Goal: Information Seeking & Learning: Learn about a topic

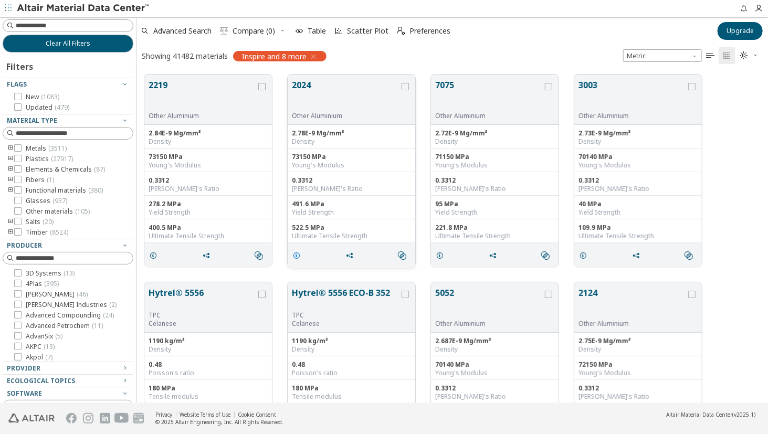
click at [303, 259] on span "grid" at bounding box center [298, 256] width 17 height 20
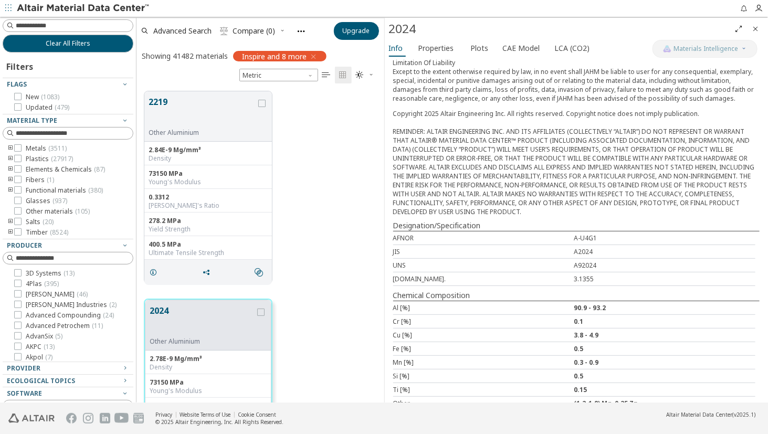
scroll to position [250, 0]
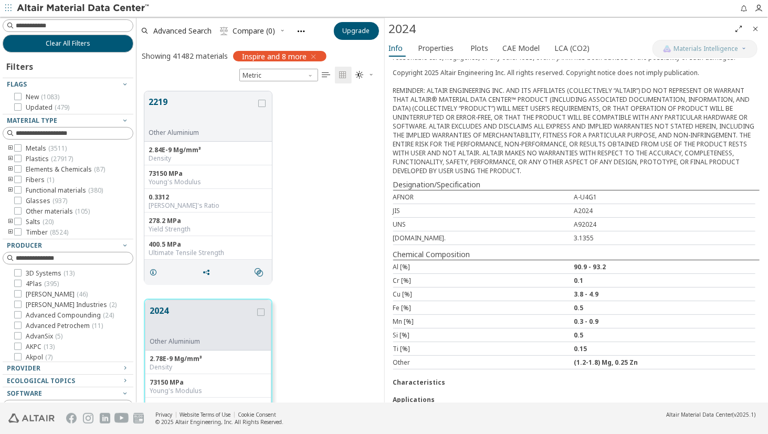
click at [444, 21] on div "2024" at bounding box center [560, 28] width 342 height 17
click at [439, 41] on span "Properties" at bounding box center [436, 48] width 36 height 17
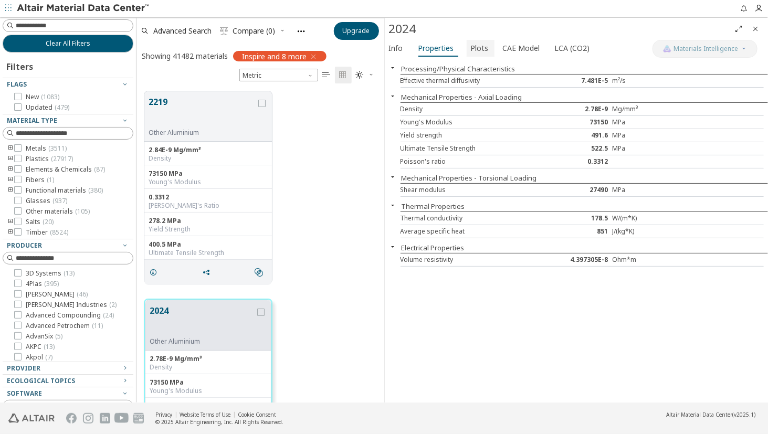
click at [477, 46] on span "Plots" at bounding box center [480, 48] width 18 height 17
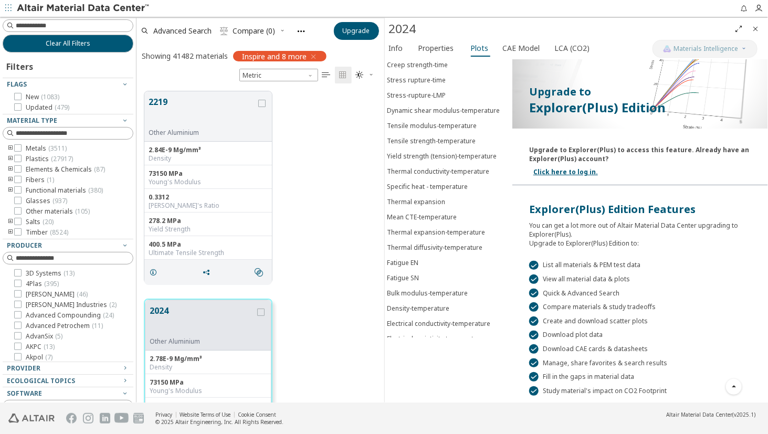
scroll to position [0, 0]
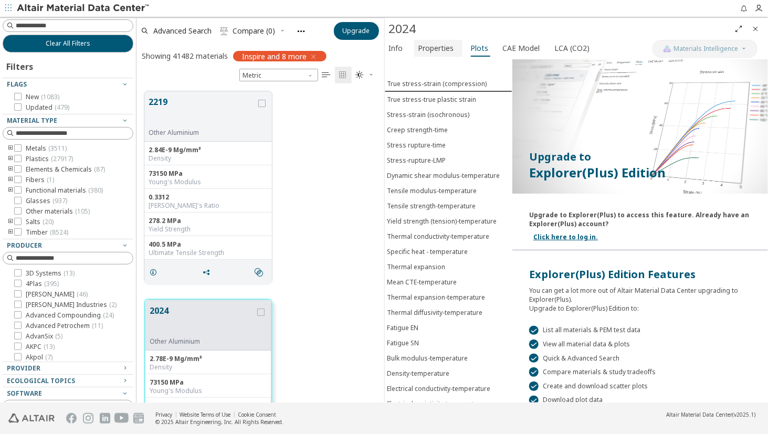
click at [431, 45] on span "Properties" at bounding box center [436, 48] width 36 height 17
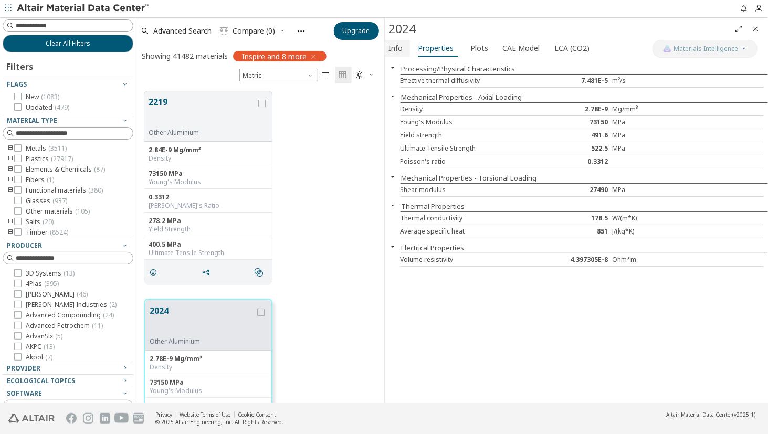
click at [401, 46] on span "Info" at bounding box center [396, 48] width 14 height 17
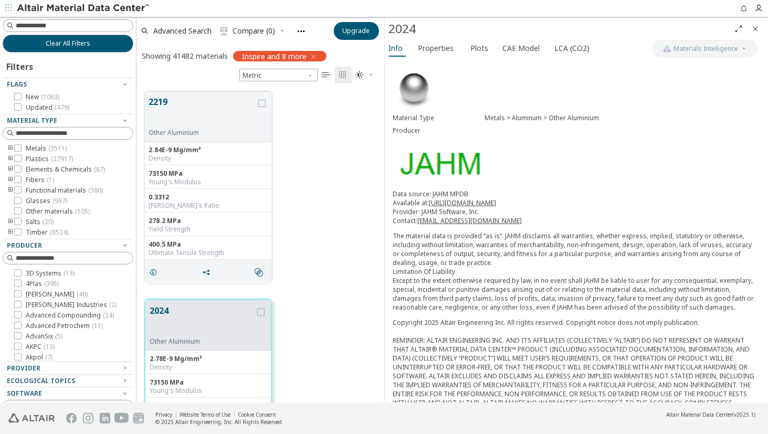
scroll to position [250, 0]
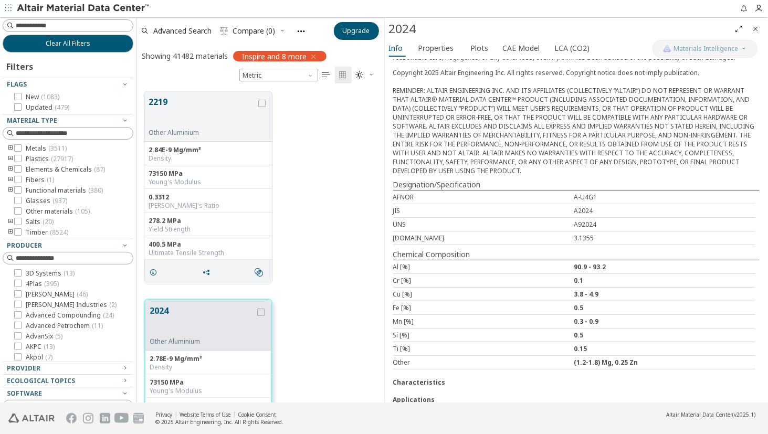
click at [329, 292] on div "2024 Other Aluminium 2.78E-9 Mg/mm³ Density 73150 MPa Young's Modulus 0.3312 Po…" at bounding box center [260, 395] width 248 height 208
click at [208, 270] on icon "grid" at bounding box center [206, 272] width 8 height 8
click at [155, 269] on icon "grid" at bounding box center [153, 272] width 8 height 8
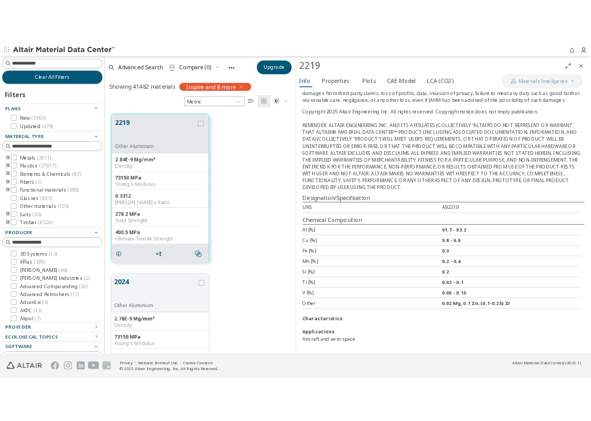
scroll to position [211, 0]
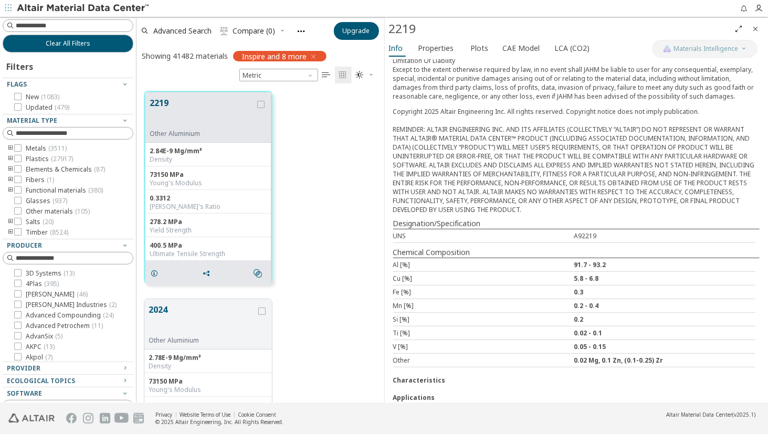
click at [309, 256] on div "2219 Other Aluminium 2.84E-9 Mg/mm³ Density 73150 MPa Young's Modulus 0.3312 Po…" at bounding box center [260, 187] width 248 height 208
click at [152, 224] on div "278.2 MPa" at bounding box center [208, 222] width 117 height 8
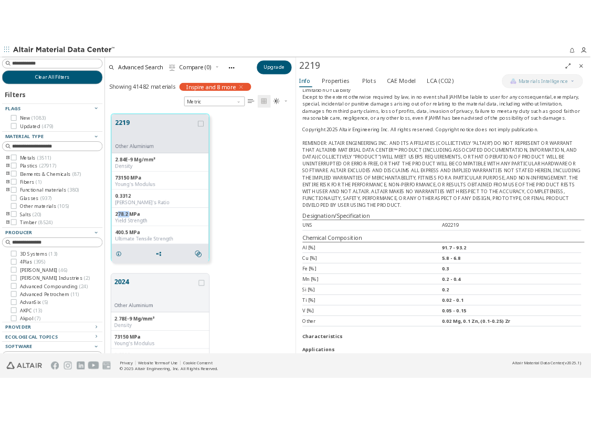
scroll to position [8, 8]
